Goal: Task Accomplishment & Management: Manage account settings

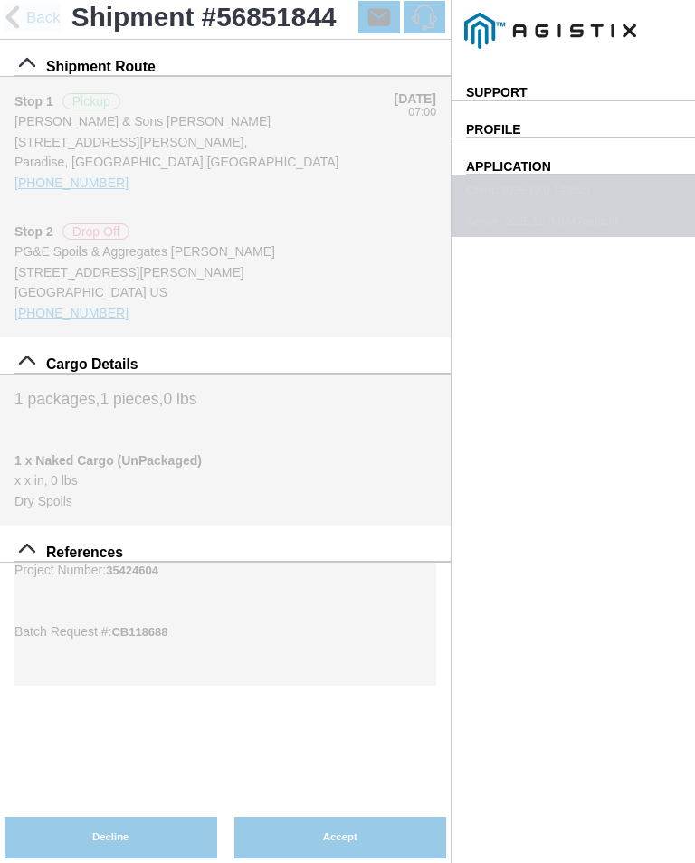
click at [79, 74] on span "Shipment Route" at bounding box center [100, 67] width 109 height 16
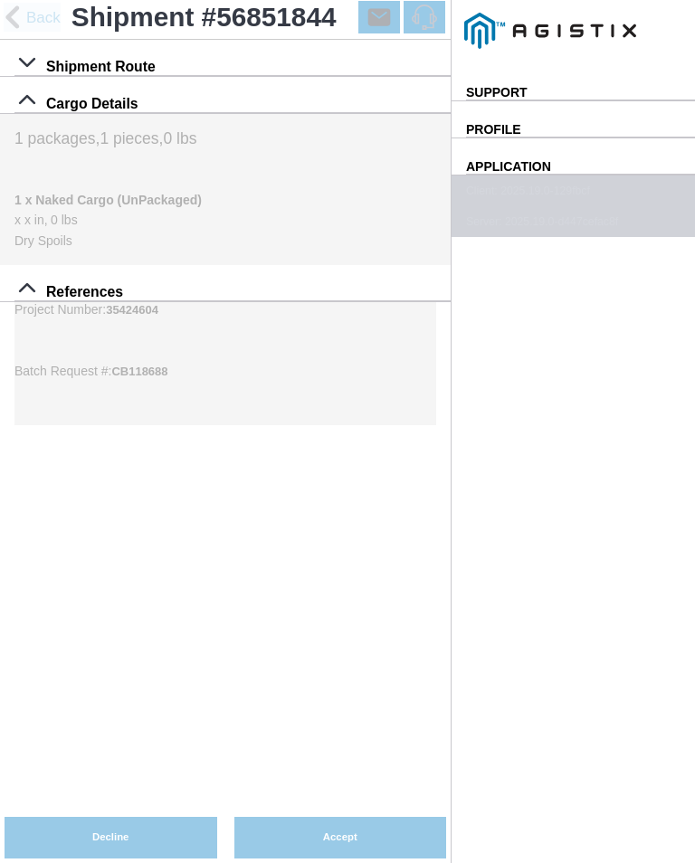
click at [90, 96] on span "Cargo Details" at bounding box center [92, 104] width 92 height 16
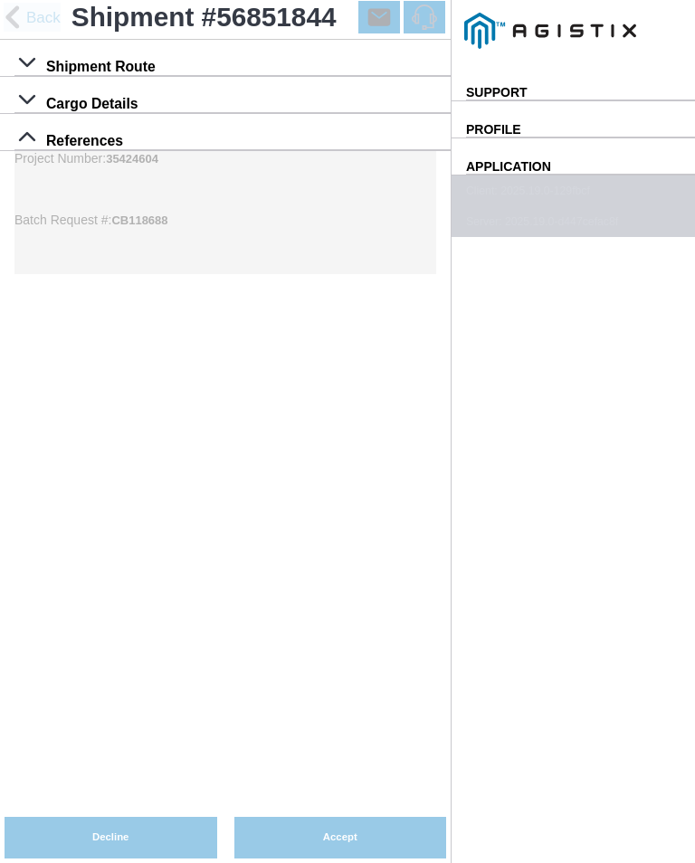
click at [2, 14] on div "Shipment #56851844" at bounding box center [225, 20] width 450 height 40
click at [26, 25] on span "Back" at bounding box center [43, 17] width 34 height 15
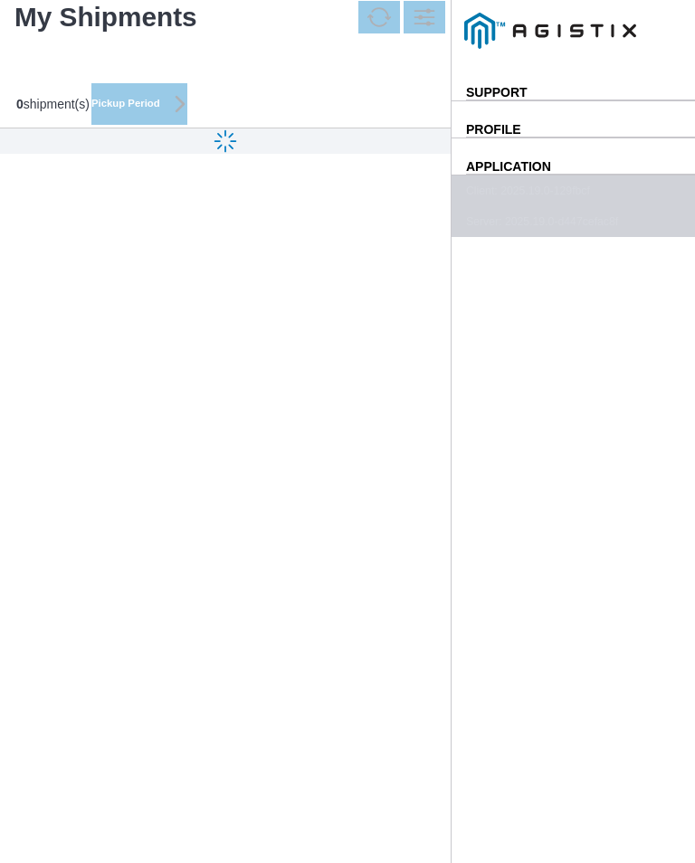
click at [27, 8] on ion-router-outlet "Shipment #56851844 Shipment Route Cargo Details References Project Number: 3542…" at bounding box center [225, 431] width 450 height 863
click at [197, 29] on div "My Shipments" at bounding box center [105, 17] width 183 height 31
click at [202, 116] on div "0 shipment(s) Pickup Period" at bounding box center [103, 104] width 198 height 49
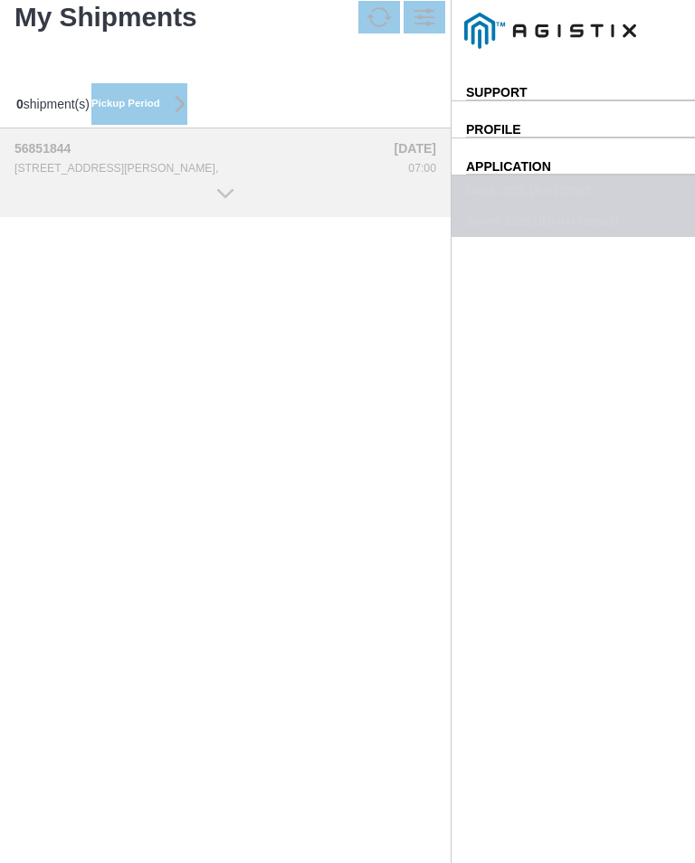
click at [71, 175] on div "56851844 [STREET_ADDRESS][PERSON_NAME]," at bounding box center [197, 157] width 367 height 33
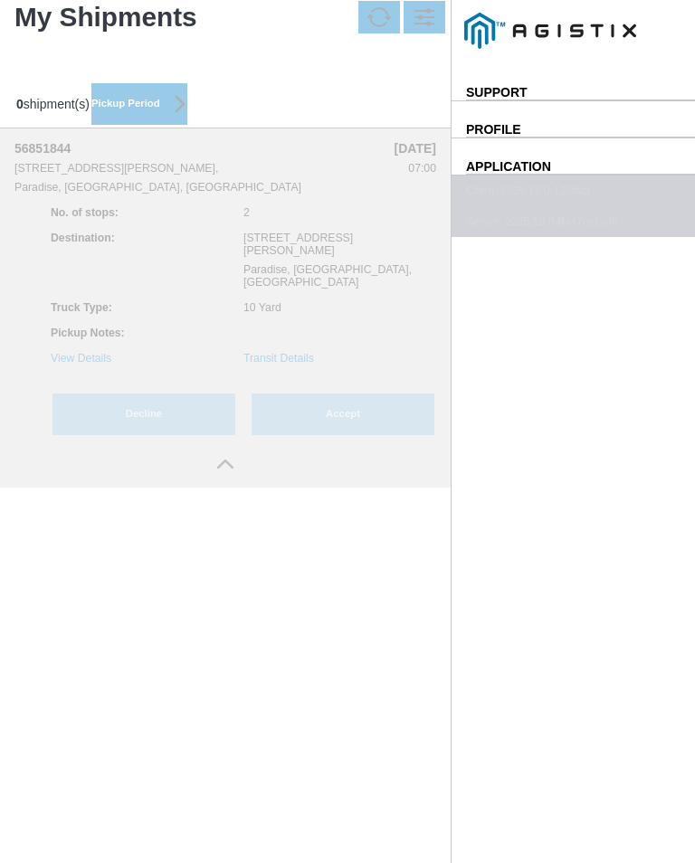
click at [434, 435] on button "Accept" at bounding box center [342, 414] width 183 height 42
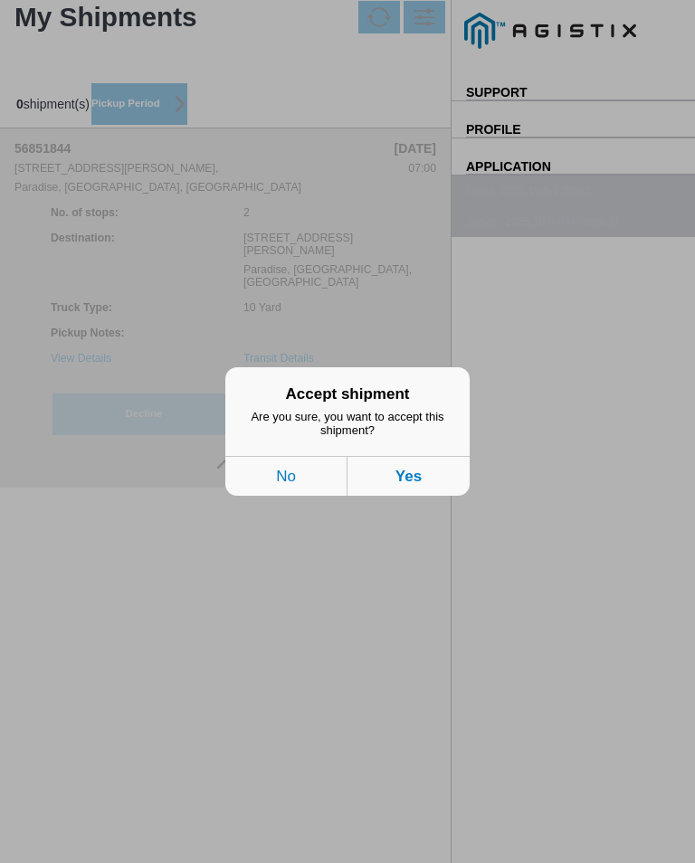
click at [438, 471] on button "Yes" at bounding box center [408, 476] width 122 height 40
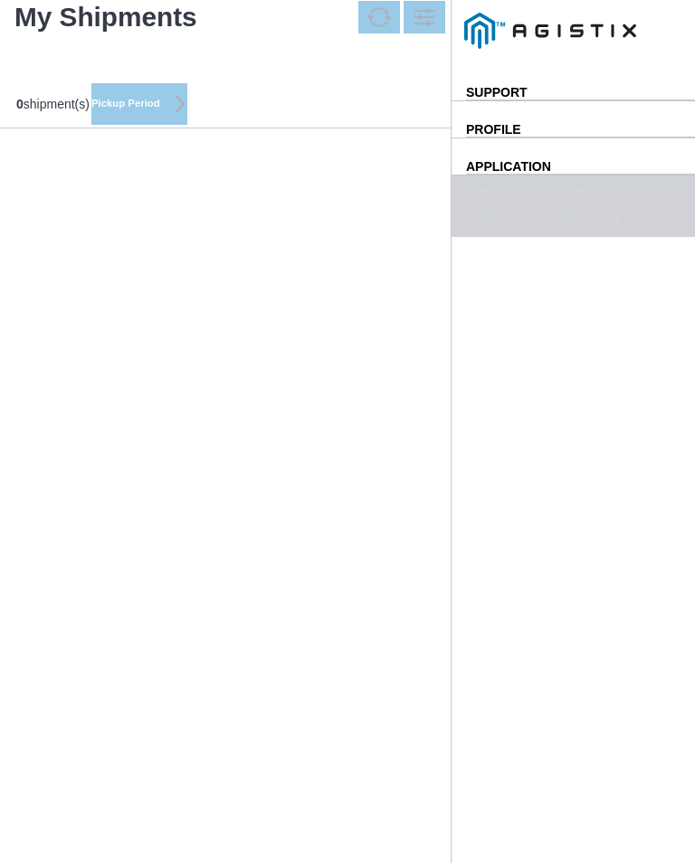
click at [0, 0] on ion-segment-button "Accepted (1)" at bounding box center [0, 0] width 0 height 0
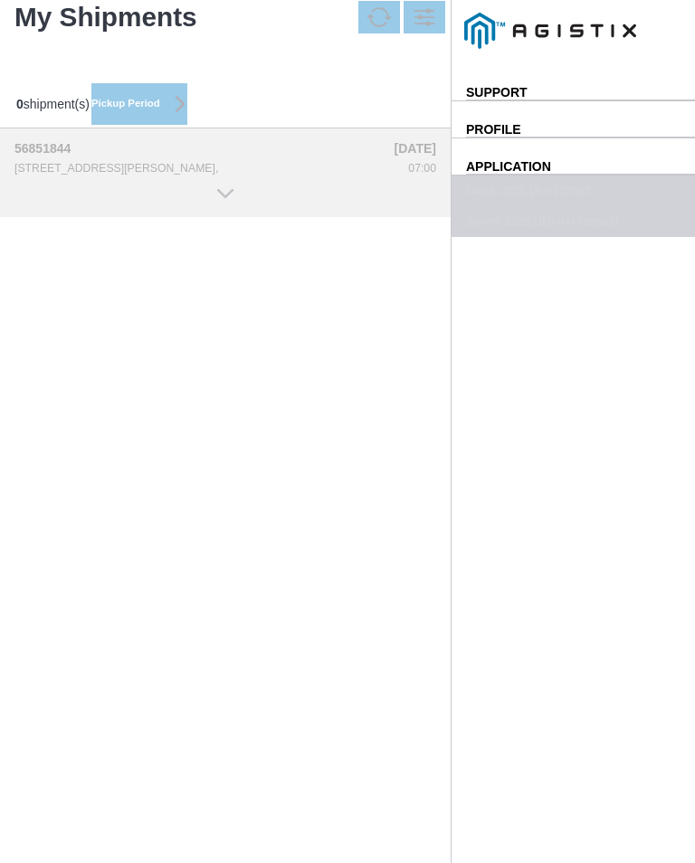
click at [382, 175] on div "[STREET_ADDRESS][PERSON_NAME]," at bounding box center [197, 168] width 367 height 13
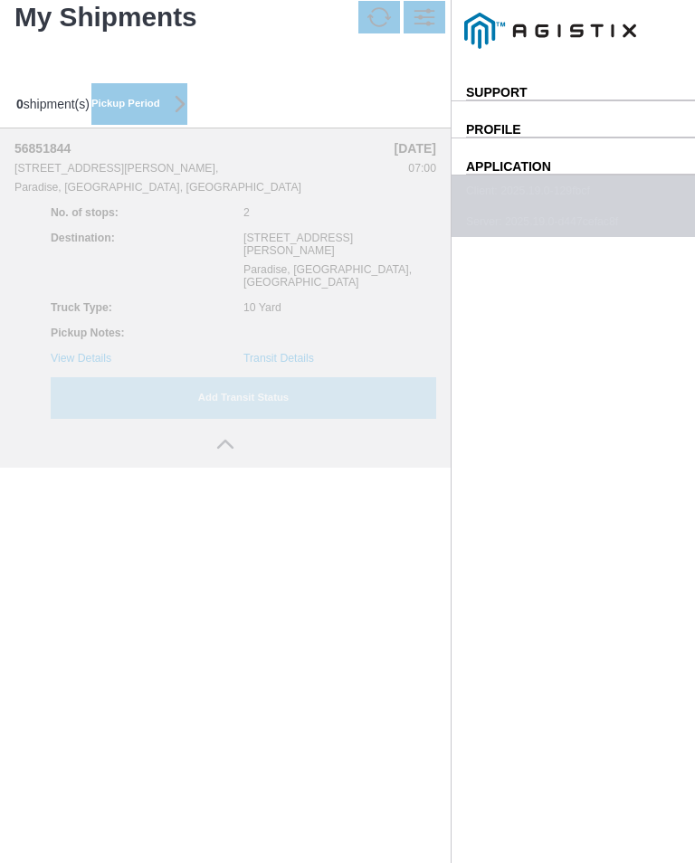
click at [0, 0] on slot "Add Transit Status" at bounding box center [0, 0] width 0 height 0
click at [0, 0] on input "[DATE]" at bounding box center [0, 0] width 0 height 0
type input "[DATE]"
click at [0, 0] on input "16:21" at bounding box center [0, 0] width 0 height 0
type input "07:00"
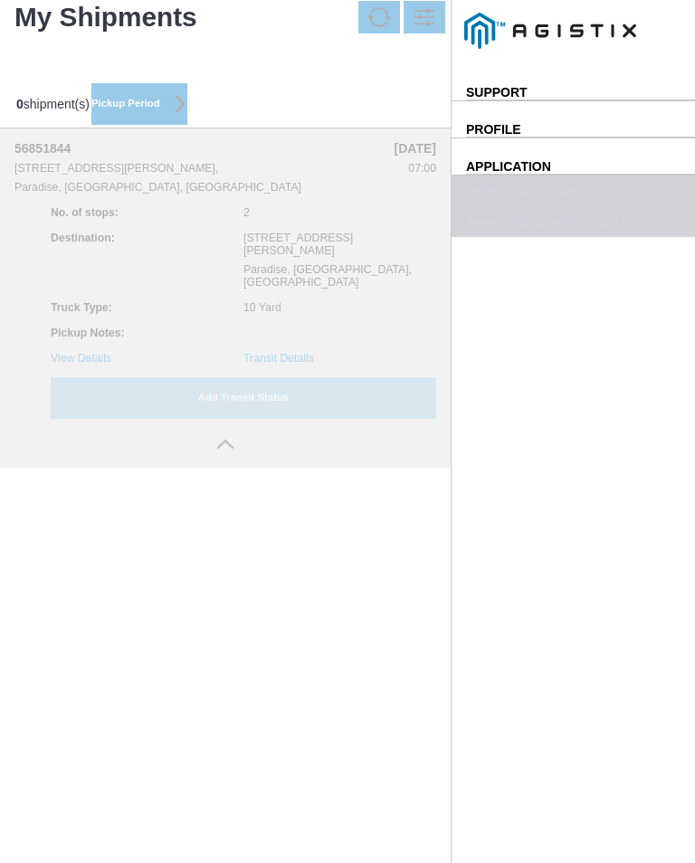
click at [0, 0] on select "Select Arrive at Drop Off Arrive at Pickup Break Start Break Stop Depart Drop O…" at bounding box center [0, 0] width 0 height 0
select select "ARVPULOC"
click at [0, 0] on div "Location" at bounding box center [0, 0] width 0 height 0
